Goal: Information Seeking & Learning: Learn about a topic

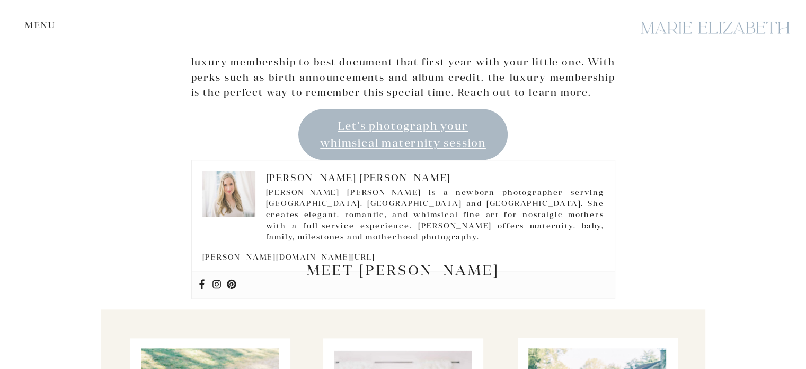
scroll to position [5200, 0]
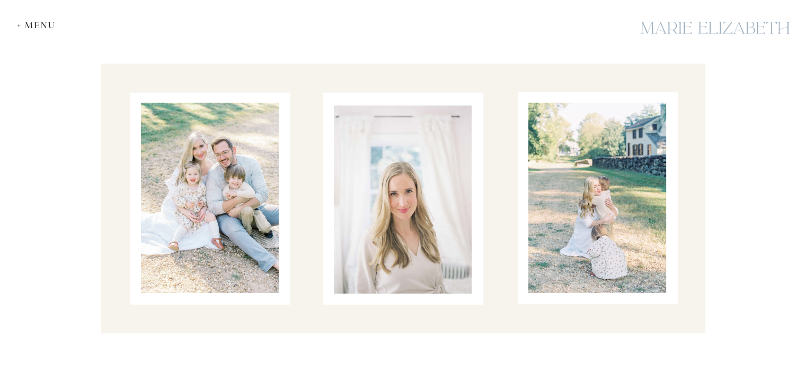
scroll to position [2694, 0]
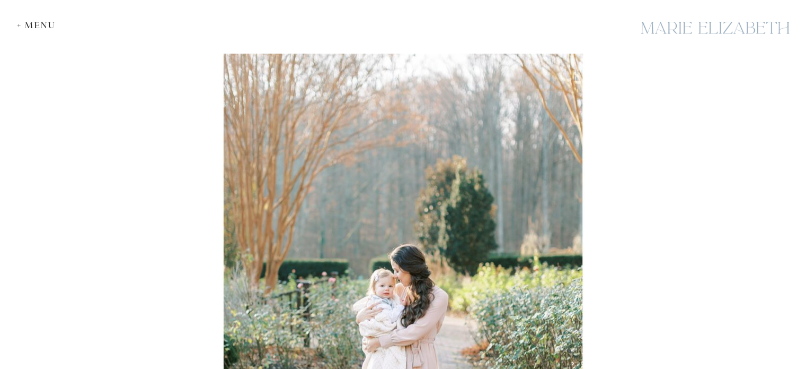
scroll to position [5714, 0]
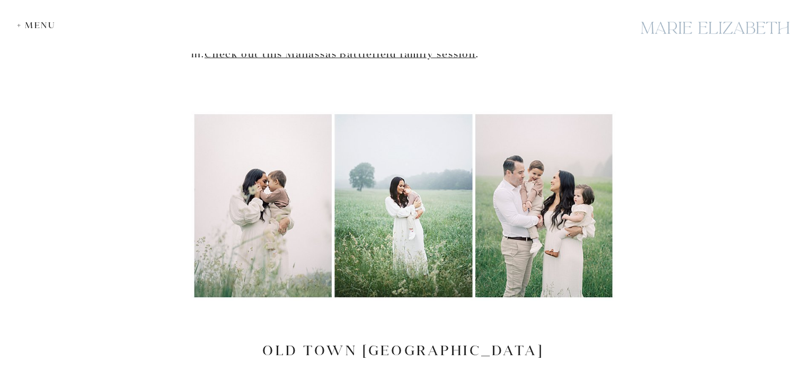
scroll to position [1947, 0]
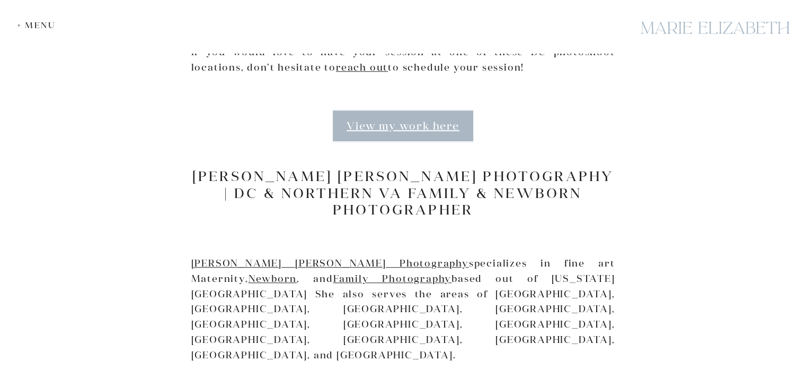
scroll to position [4905, 0]
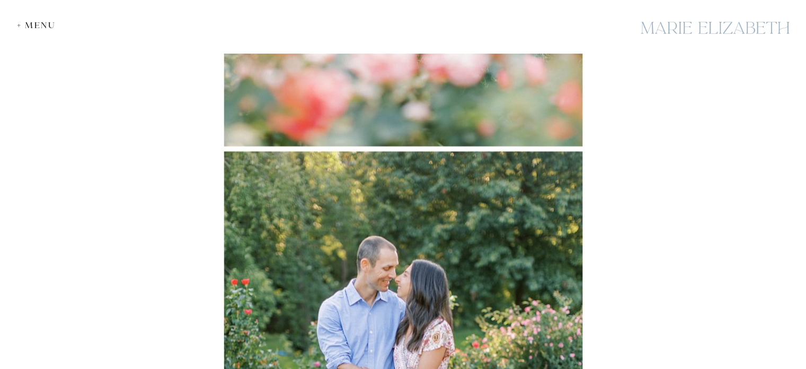
scroll to position [1591, 0]
